Goal: Task Accomplishment & Management: Manage account settings

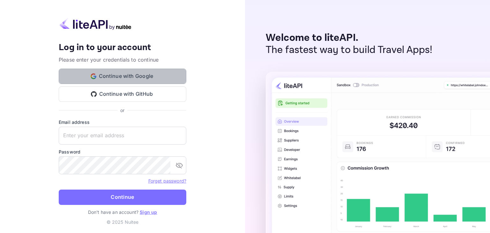
click at [111, 74] on button "Continue with Google" at bounding box center [123, 76] width 128 height 15
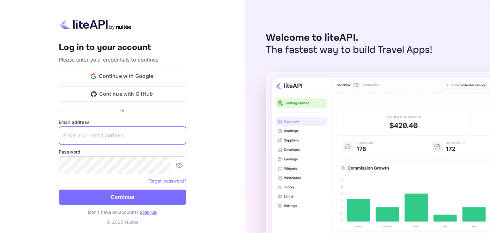
click at [114, 139] on input "text" at bounding box center [123, 136] width 128 height 18
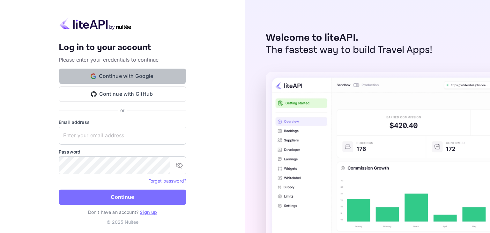
click at [117, 81] on button "Continue with Google" at bounding box center [123, 76] width 128 height 15
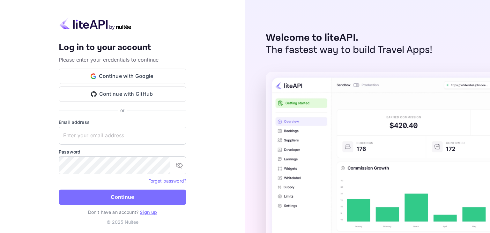
click at [339, 154] on img at bounding box center [441, 177] width 351 height 211
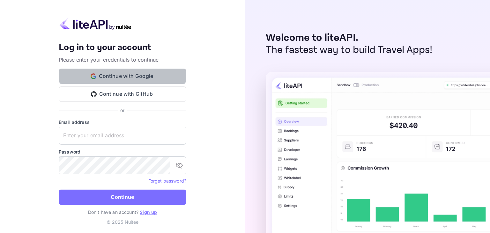
click at [111, 76] on button "Continue with Google" at bounding box center [123, 76] width 128 height 15
click at [116, 74] on button "Continue with Google" at bounding box center [123, 76] width 128 height 15
